Goal: Transaction & Acquisition: Book appointment/travel/reservation

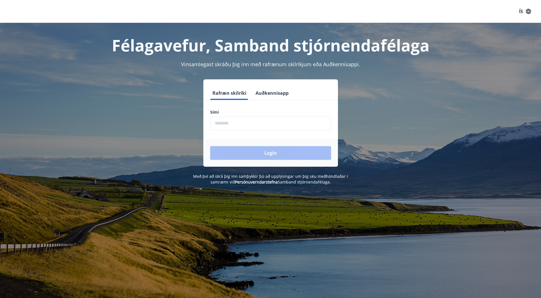
click at [233, 124] on input "phone" at bounding box center [270, 123] width 121 height 14
type input "********"
click at [263, 150] on button "Login" at bounding box center [270, 153] width 121 height 14
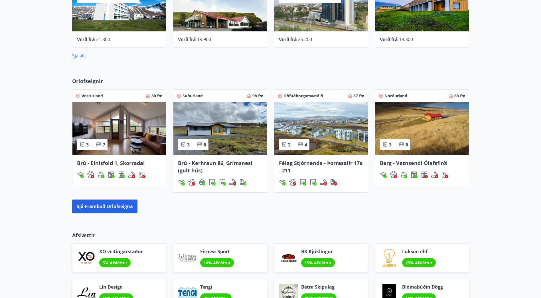
scroll to position [284, 0]
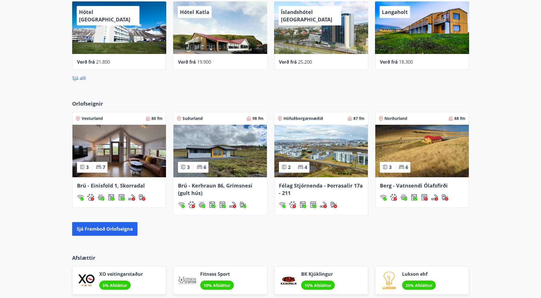
click at [329, 140] on img at bounding box center [321, 151] width 94 height 53
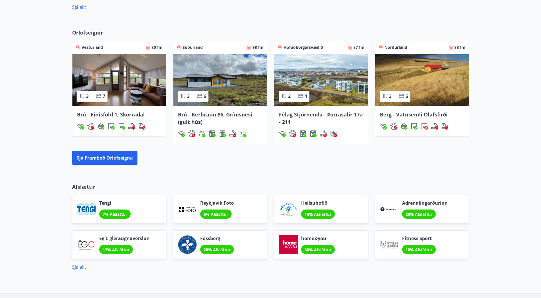
scroll to position [341, 0]
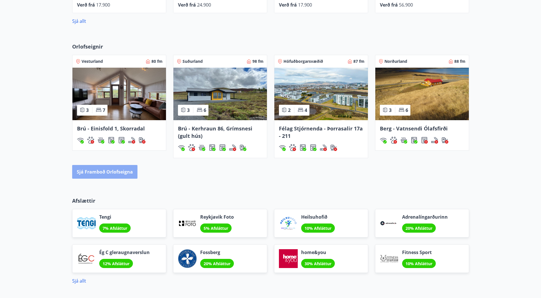
click at [105, 171] on button "Sjá framboð orlofseigna" at bounding box center [104, 172] width 65 height 14
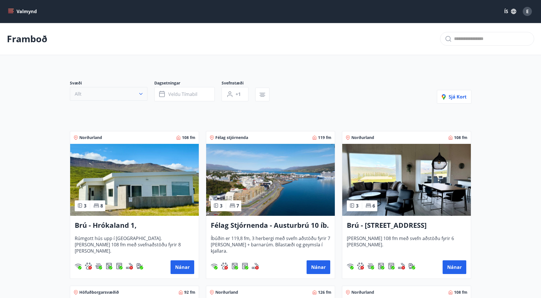
click at [142, 93] on icon "button" at bounding box center [140, 94] width 3 height 2
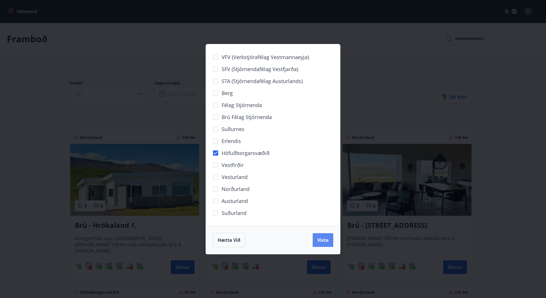
click at [325, 239] on span "Vista" at bounding box center [322, 240] width 11 height 6
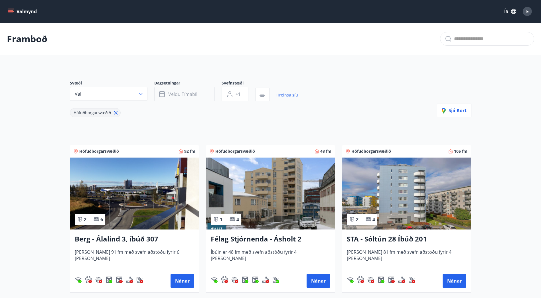
click at [164, 94] on icon "button" at bounding box center [162, 94] width 7 height 7
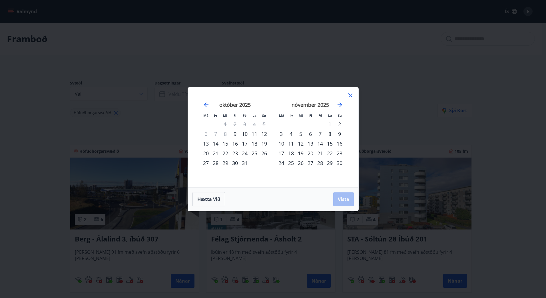
click at [208, 144] on div "13" at bounding box center [206, 144] width 10 height 10
click at [265, 144] on div "19" at bounding box center [264, 144] width 10 height 10
click at [341, 200] on span "Vista" at bounding box center [343, 199] width 11 height 6
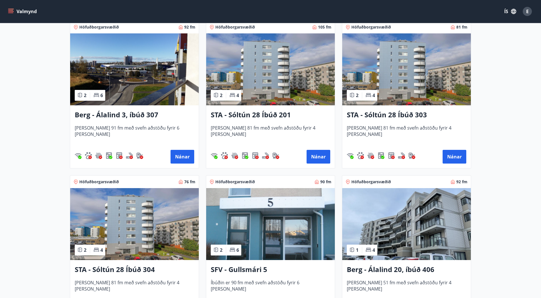
scroll to position [114, 0]
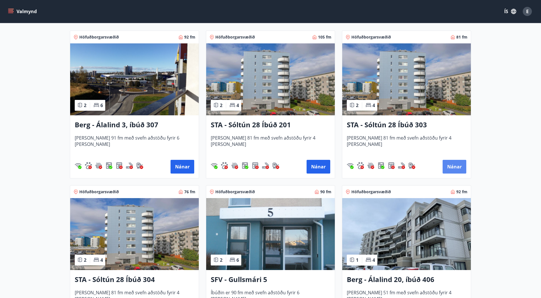
click at [461, 165] on button "Nánar" at bounding box center [455, 167] width 24 height 14
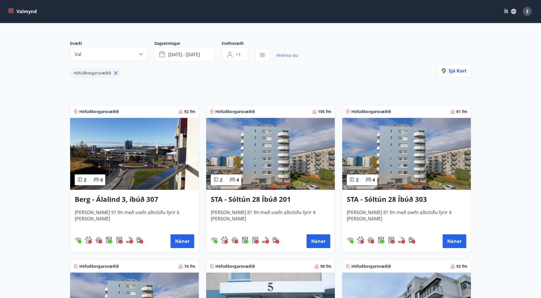
scroll to position [57, 0]
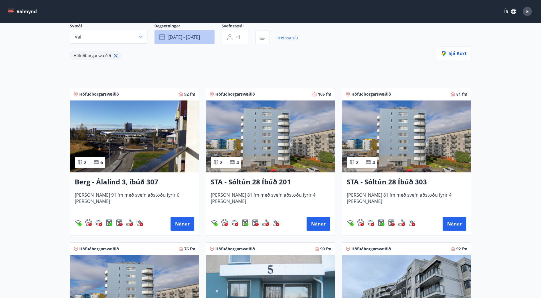
click at [163, 38] on icon "button" at bounding box center [162, 37] width 7 height 7
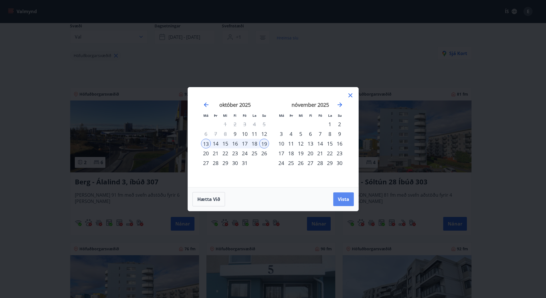
click at [339, 199] on span "Vista" at bounding box center [343, 199] width 11 height 6
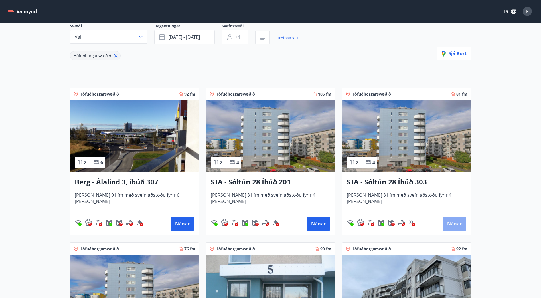
click at [451, 224] on button "Nánar" at bounding box center [455, 224] width 24 height 14
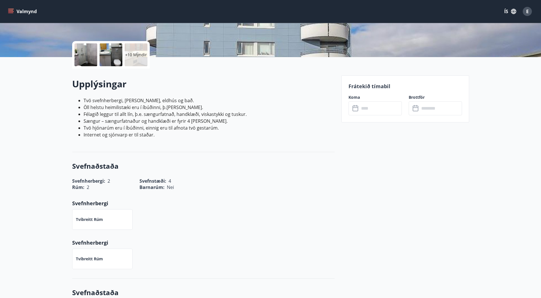
scroll to position [86, 0]
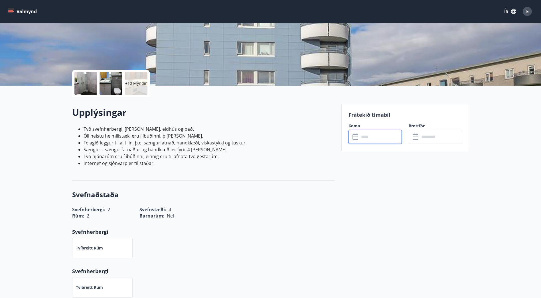
click at [366, 140] on input "text" at bounding box center [381, 137] width 43 height 14
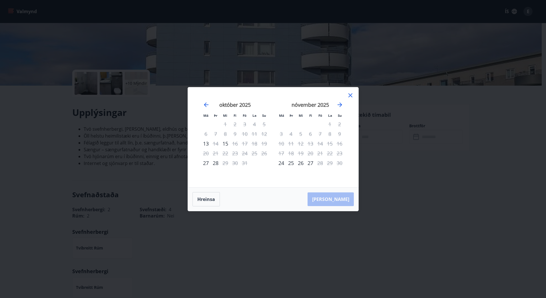
click at [352, 93] on icon at bounding box center [350, 95] width 7 height 7
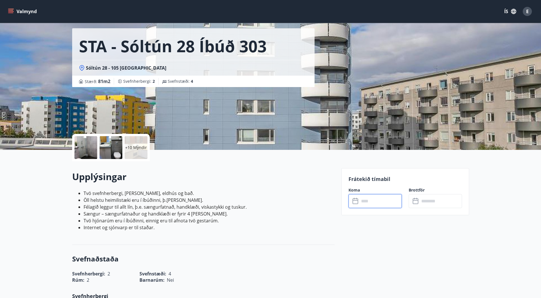
scroll to position [0, 0]
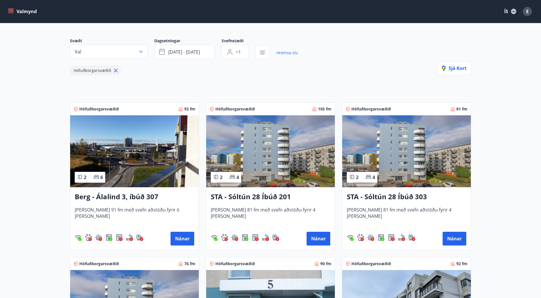
scroll to position [57, 0]
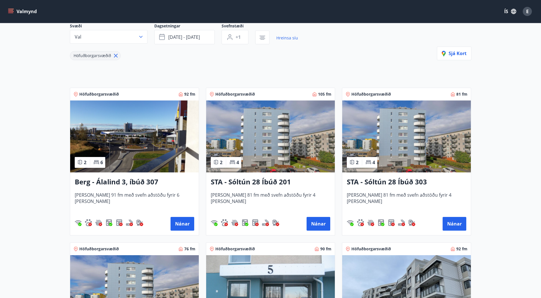
click at [278, 158] on img at bounding box center [270, 136] width 129 height 72
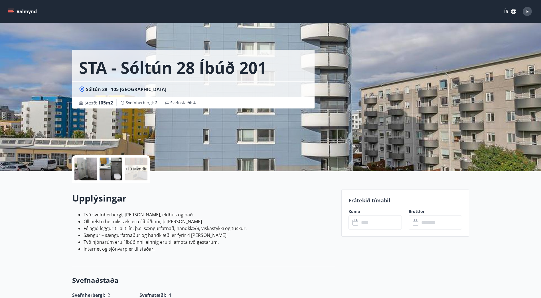
click at [374, 224] on input "text" at bounding box center [381, 222] width 43 height 14
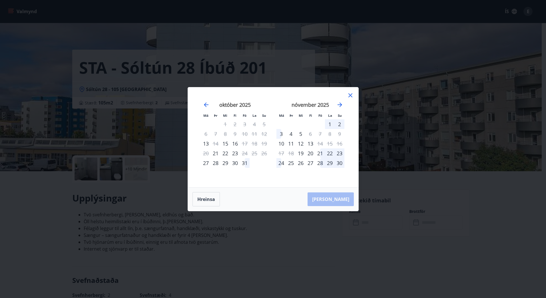
click at [351, 95] on icon at bounding box center [350, 95] width 7 height 7
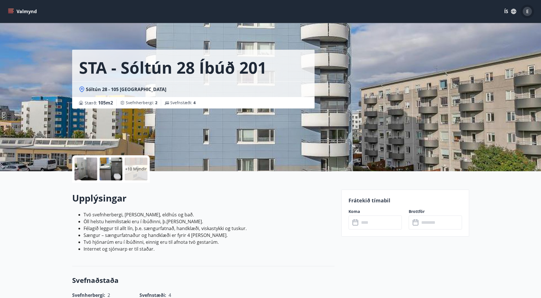
click at [527, 11] on span "E" at bounding box center [527, 11] width 3 height 6
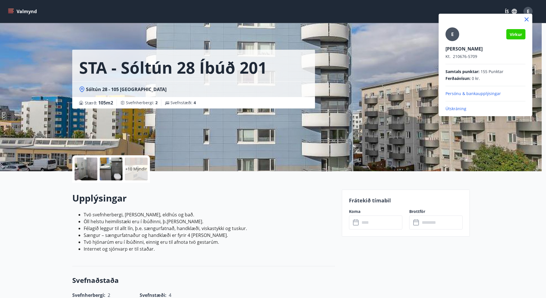
click at [458, 109] on p "Útskráning" at bounding box center [485, 109] width 80 height 6
